Goal: Information Seeking & Learning: Learn about a topic

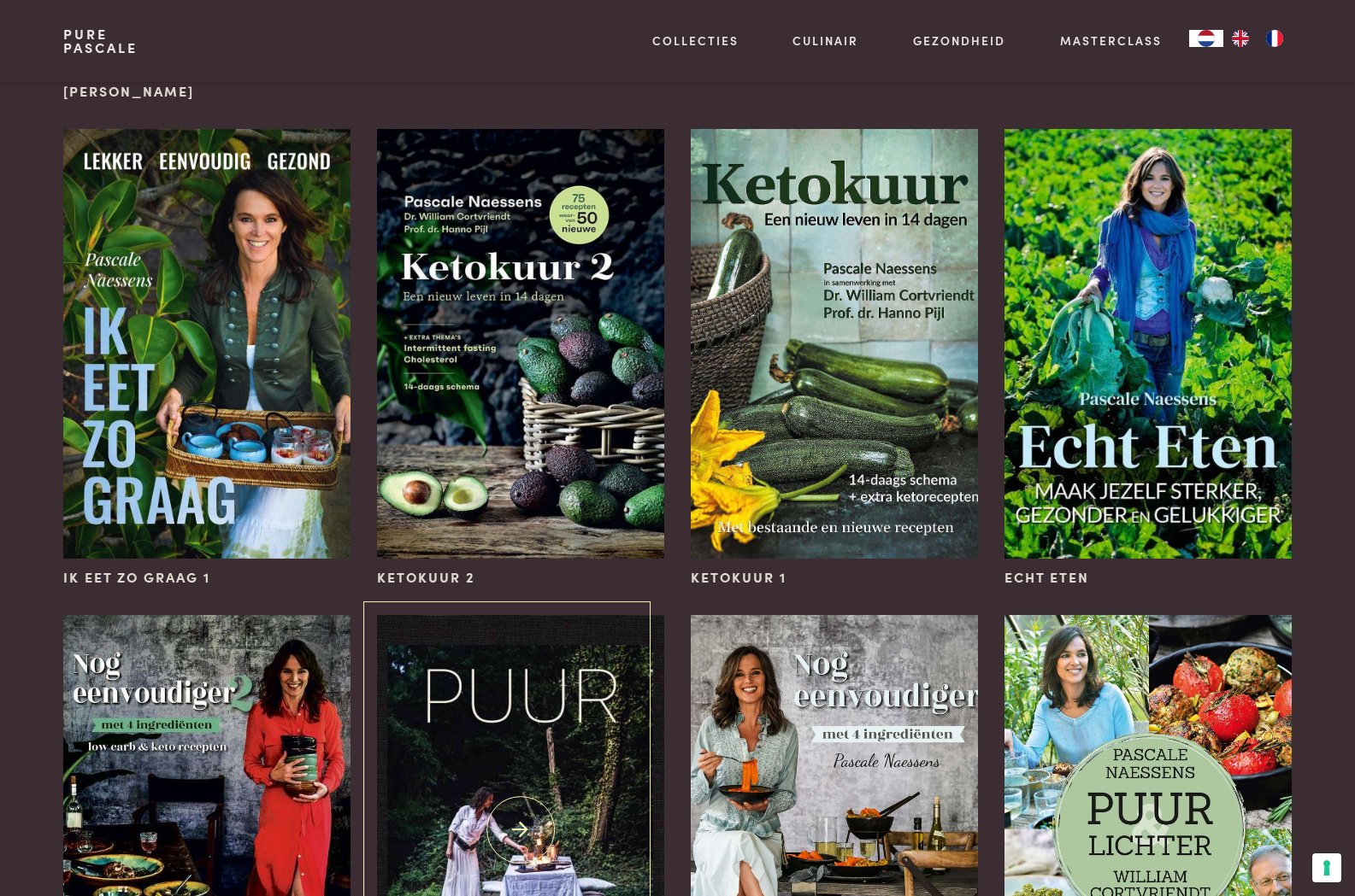
scroll to position [1111, 0]
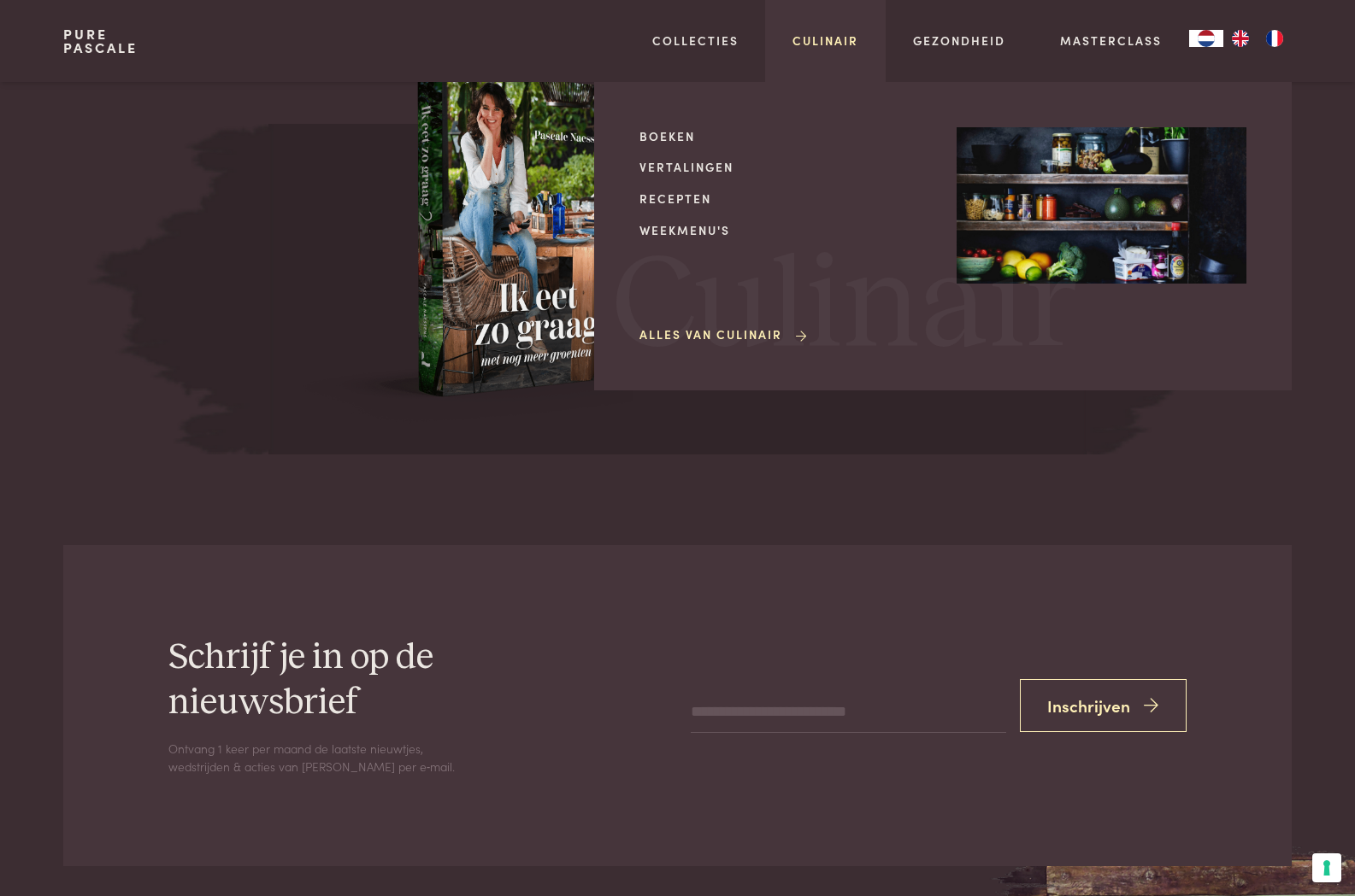
click at [856, 40] on link "Culinair" at bounding box center [825, 40] width 66 height 18
click at [687, 195] on link "Recepten" at bounding box center [784, 199] width 290 height 18
click at [689, 196] on link "Recepten" at bounding box center [784, 199] width 290 height 18
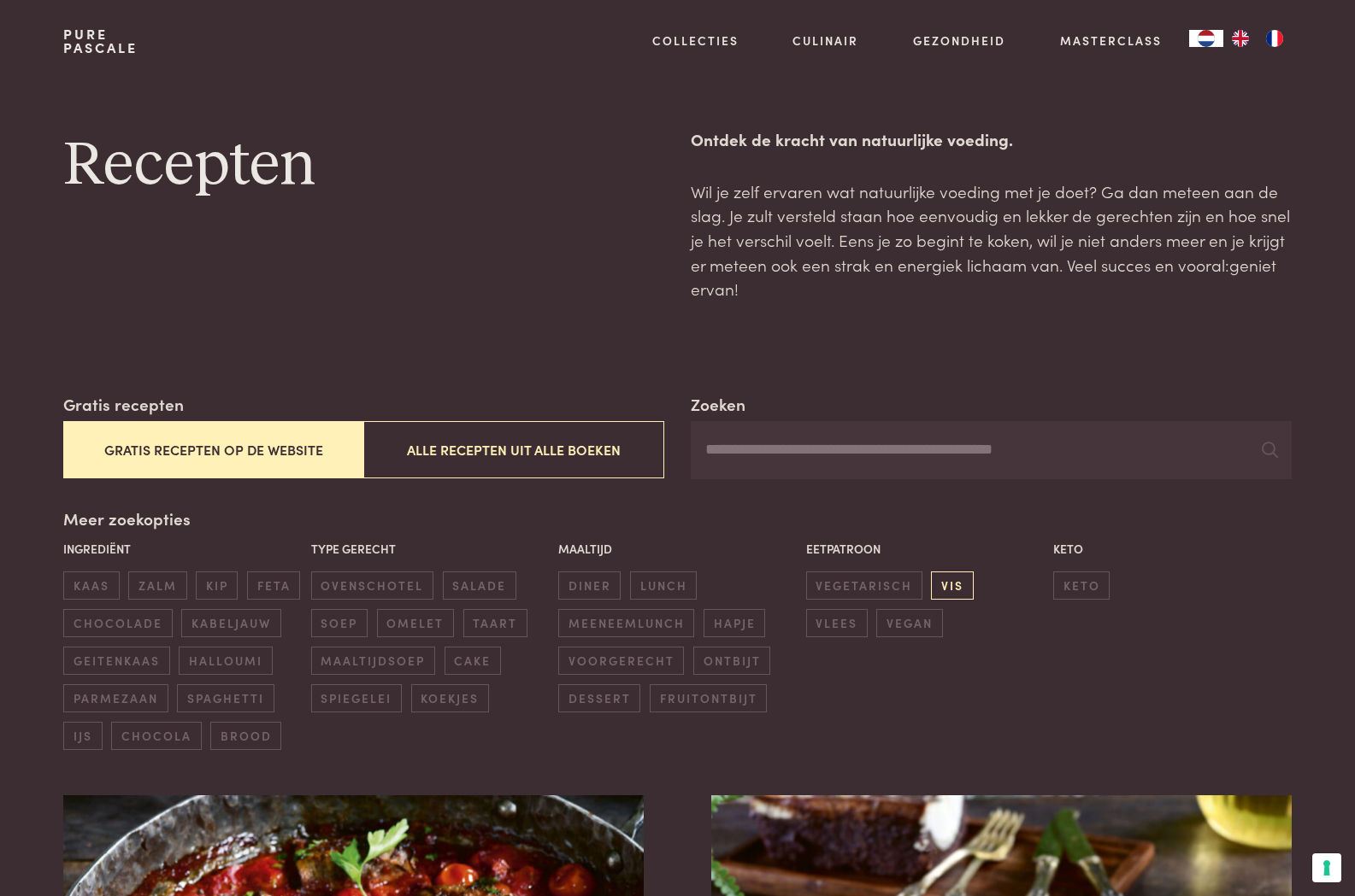
click at [950, 586] on span "vis" at bounding box center [951, 586] width 42 height 29
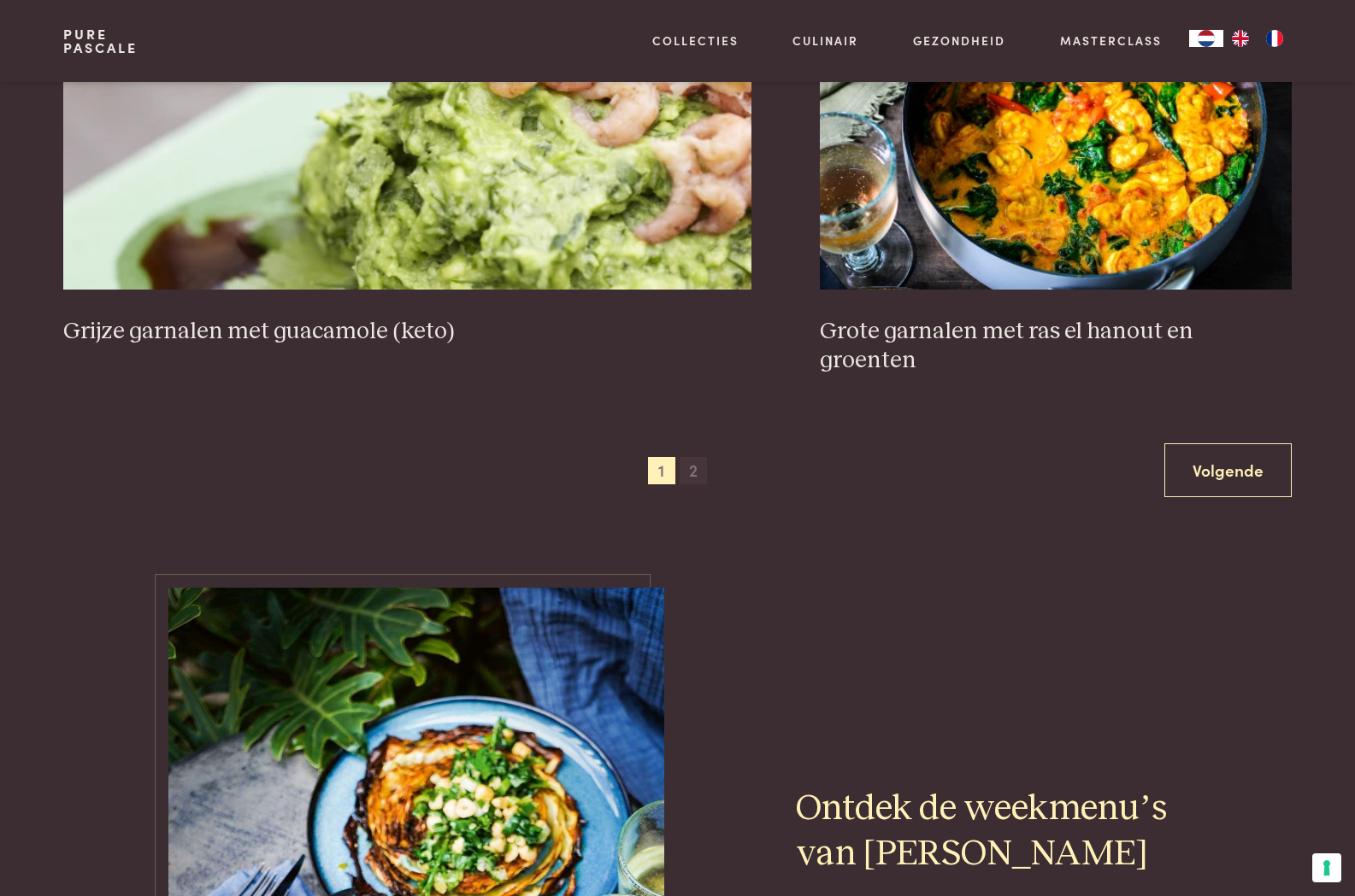
scroll to position [3297, 0]
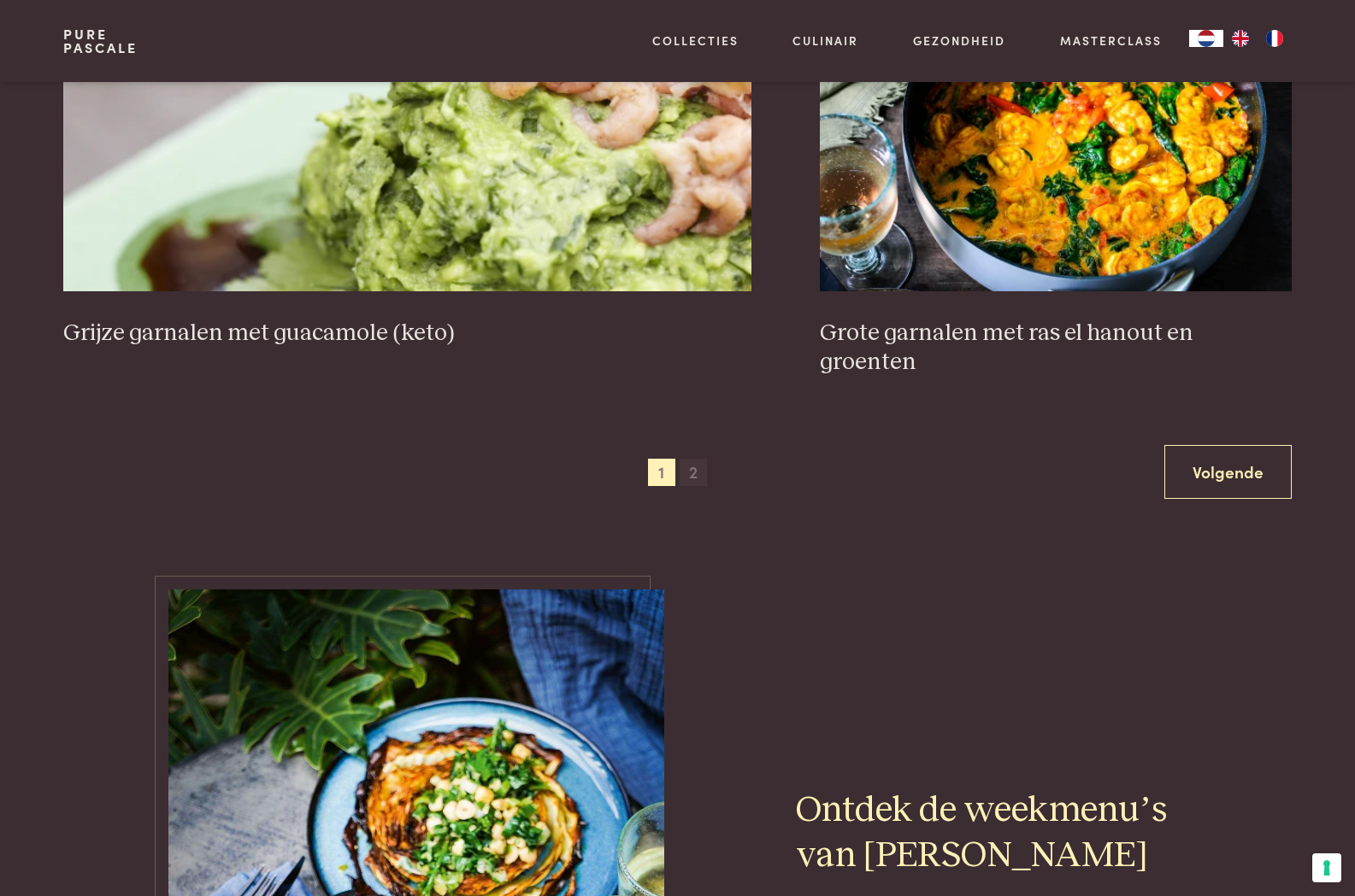
click at [690, 459] on span "2" at bounding box center [693, 473] width 28 height 28
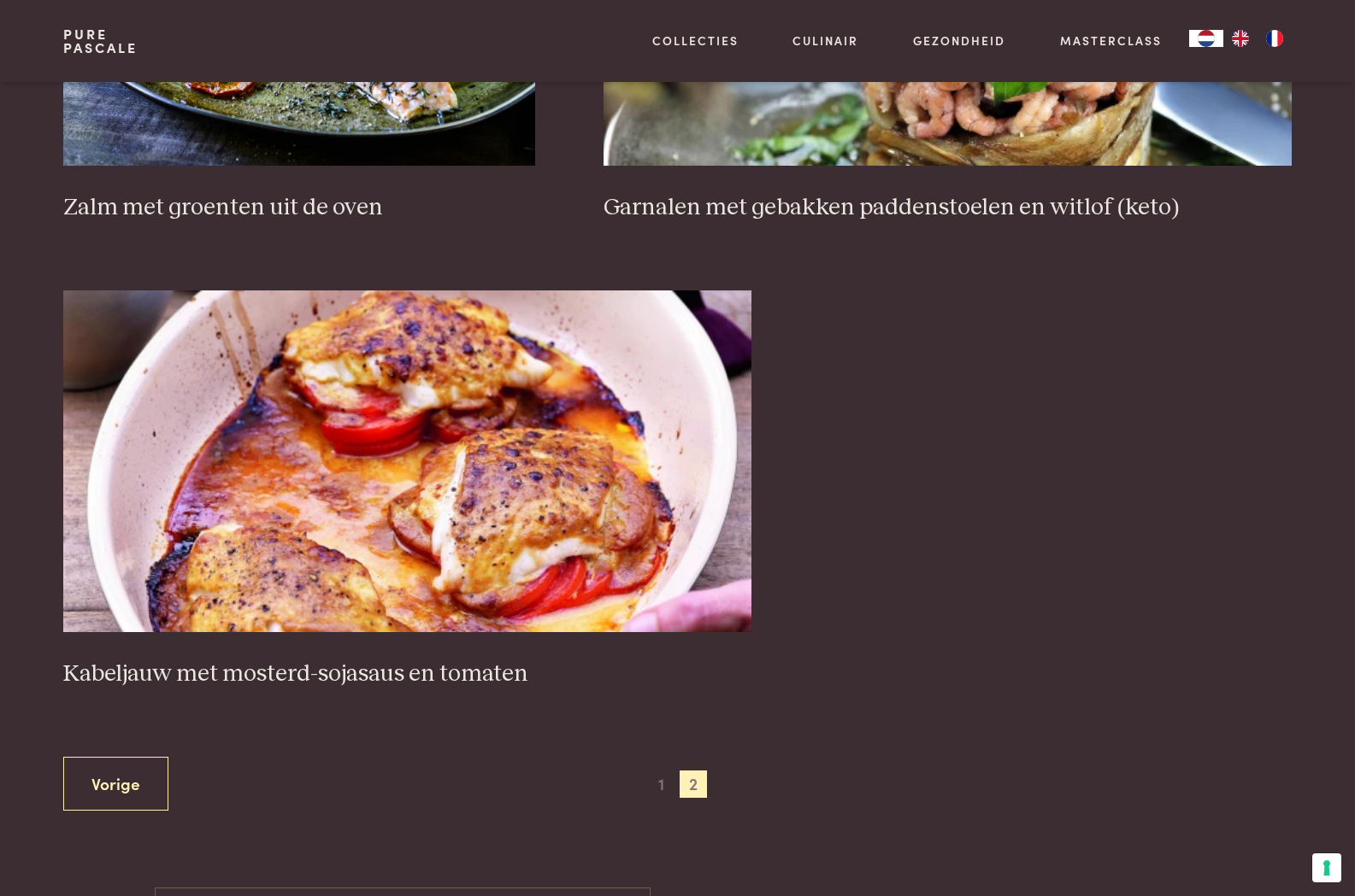
scroll to position [1504, 0]
